Goal: Transaction & Acquisition: Purchase product/service

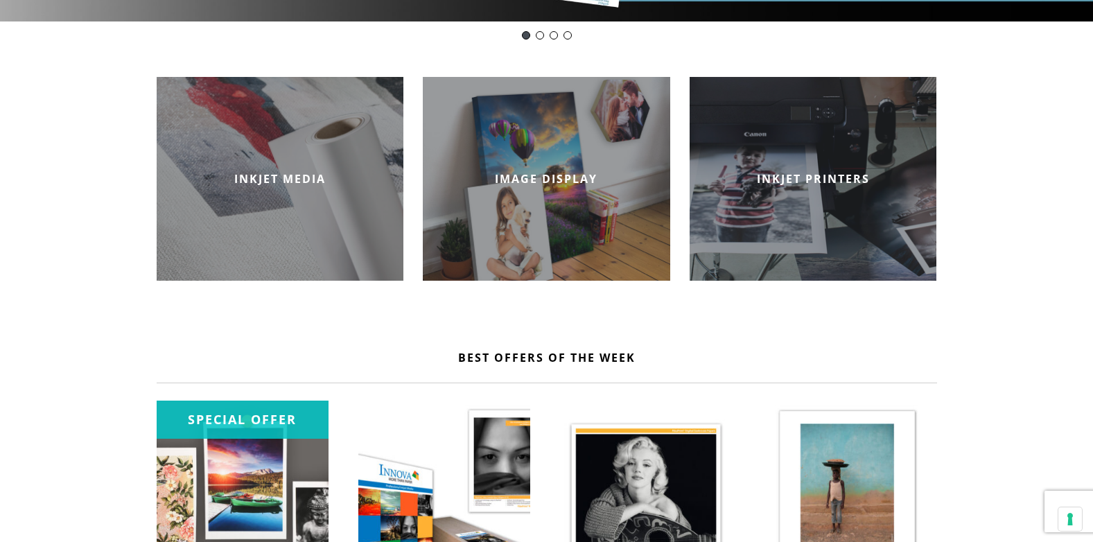
scroll to position [265, 0]
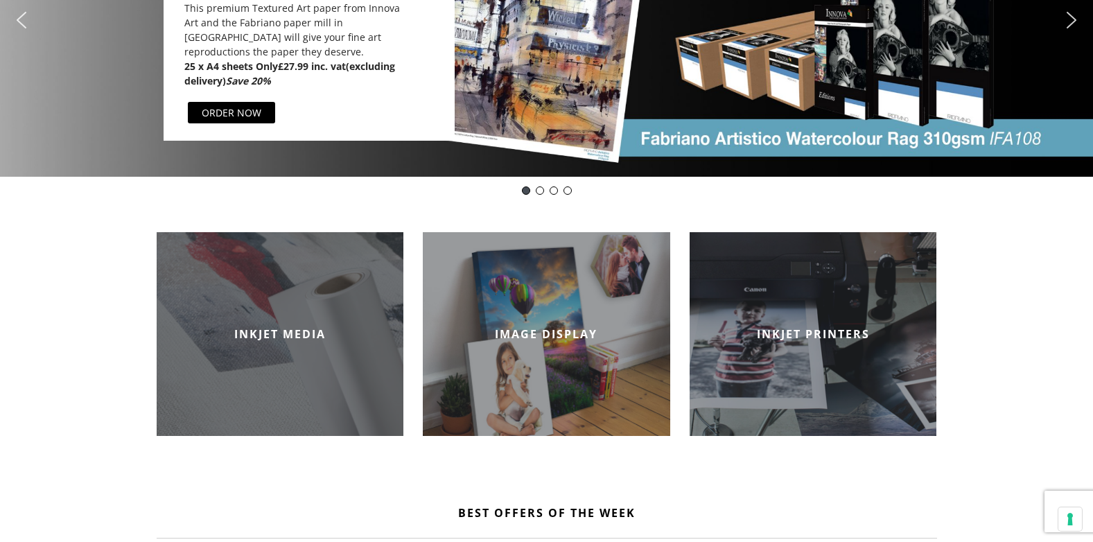
click at [274, 333] on h2 "INKJET MEDIA" at bounding box center [280, 333] width 247 height 15
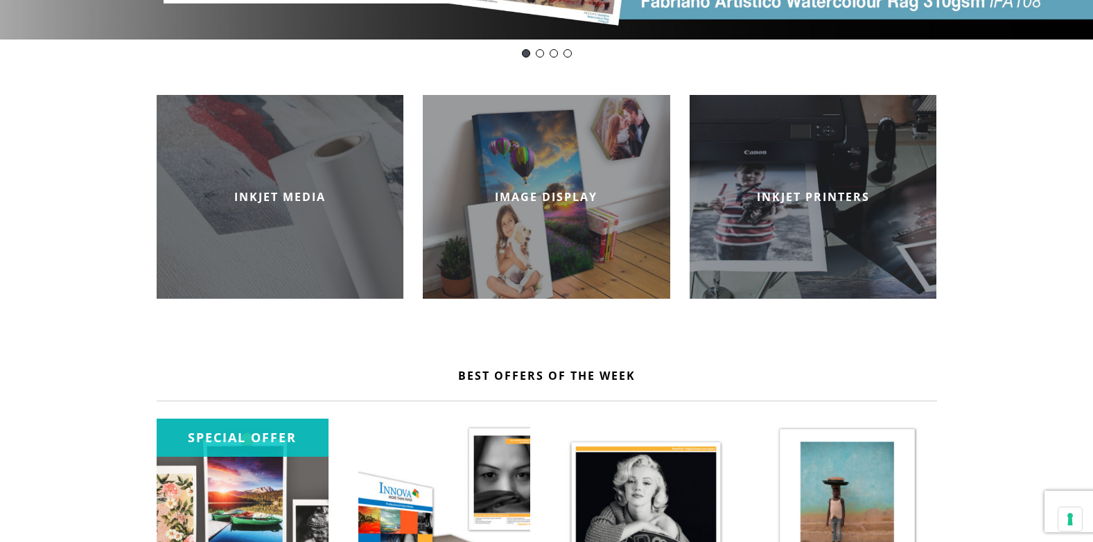
scroll to position [403, 0]
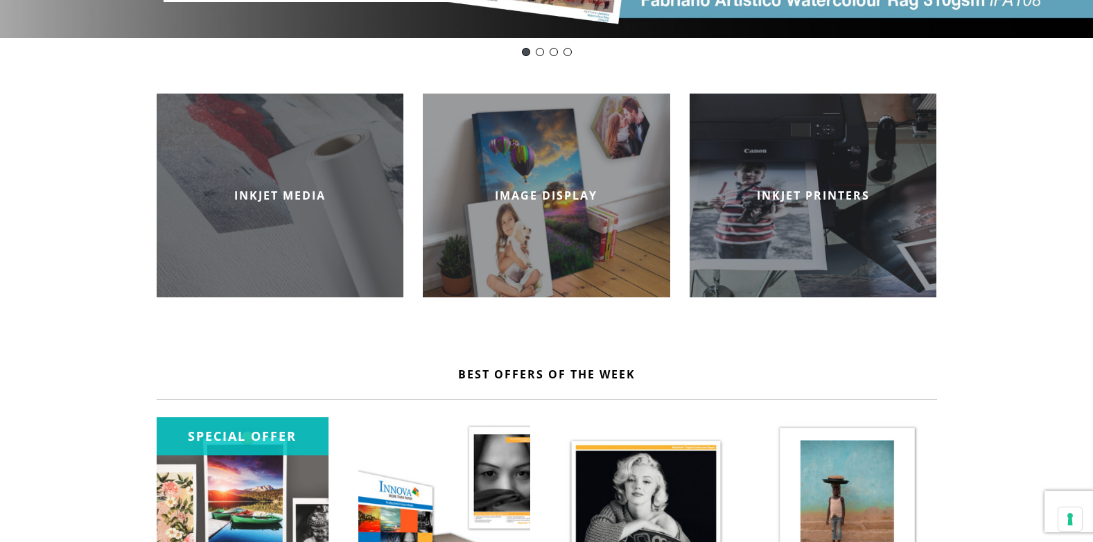
click at [275, 242] on div "INKJET MEDIA" at bounding box center [280, 196] width 247 height 204
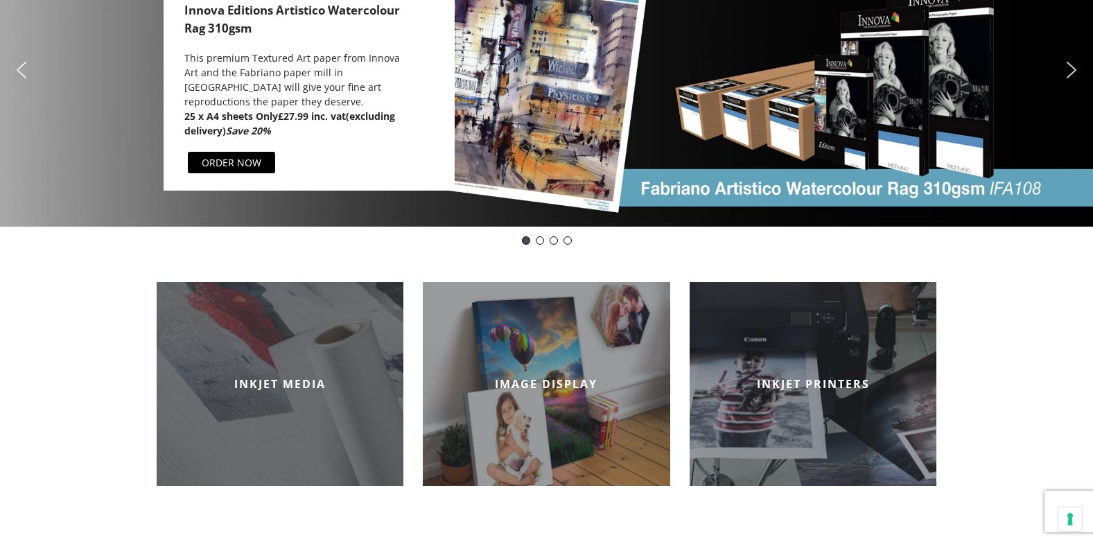
scroll to position [195, 0]
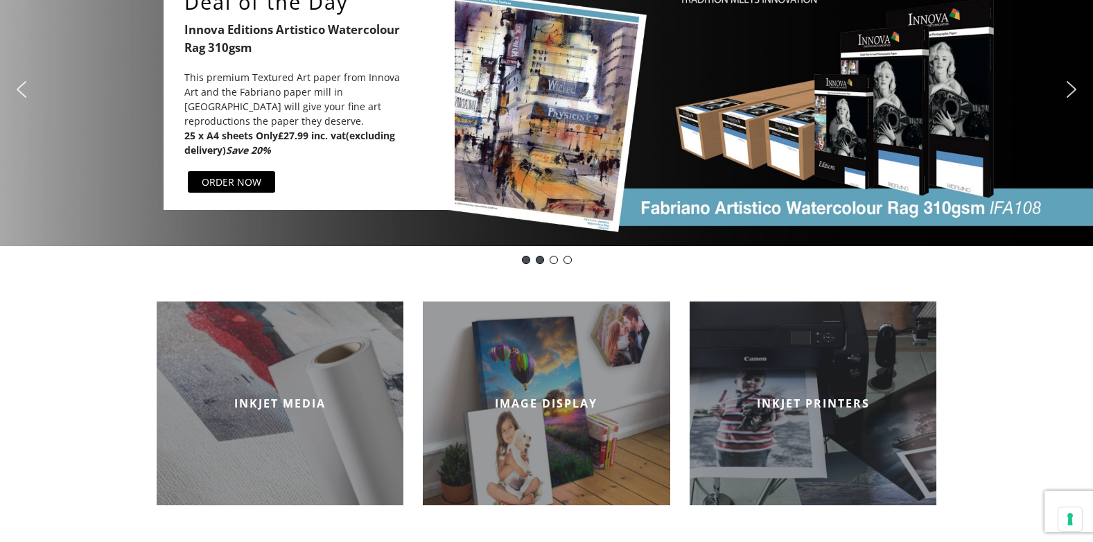
click at [541, 261] on div "Innova Decor Art IFA 24" at bounding box center [540, 260] width 8 height 8
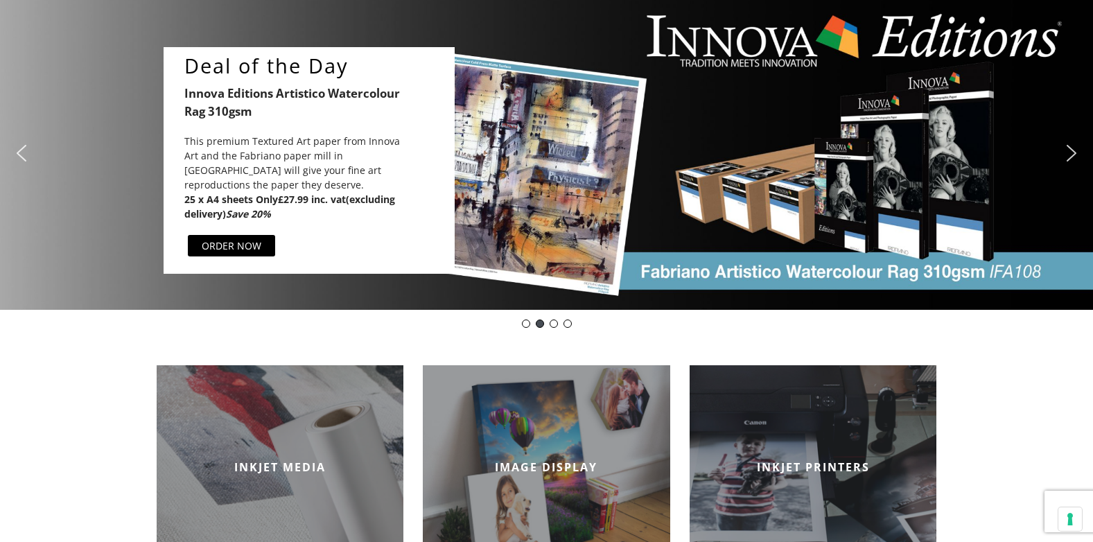
scroll to position [129, 0]
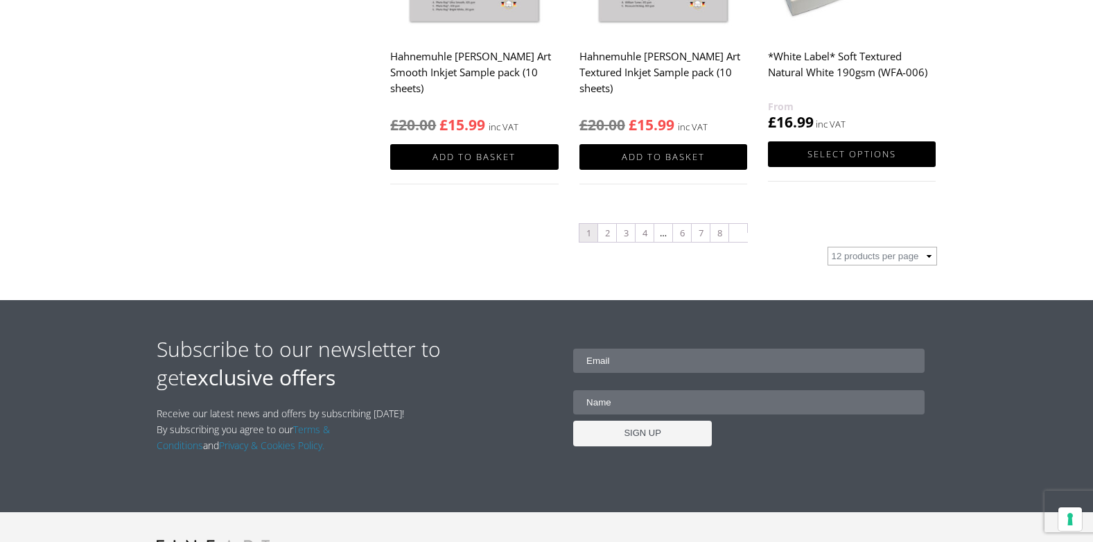
scroll to position [1594, 0]
